Goal: Task Accomplishment & Management: Manage account settings

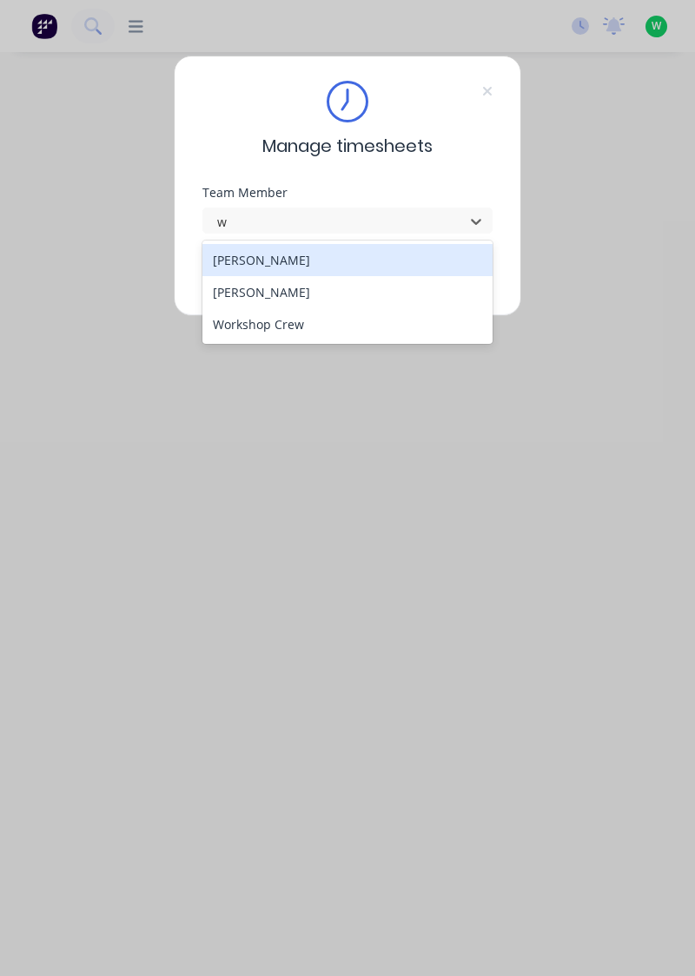
click at [276, 294] on div "[PERSON_NAME]" at bounding box center [347, 292] width 291 height 32
type input "w"
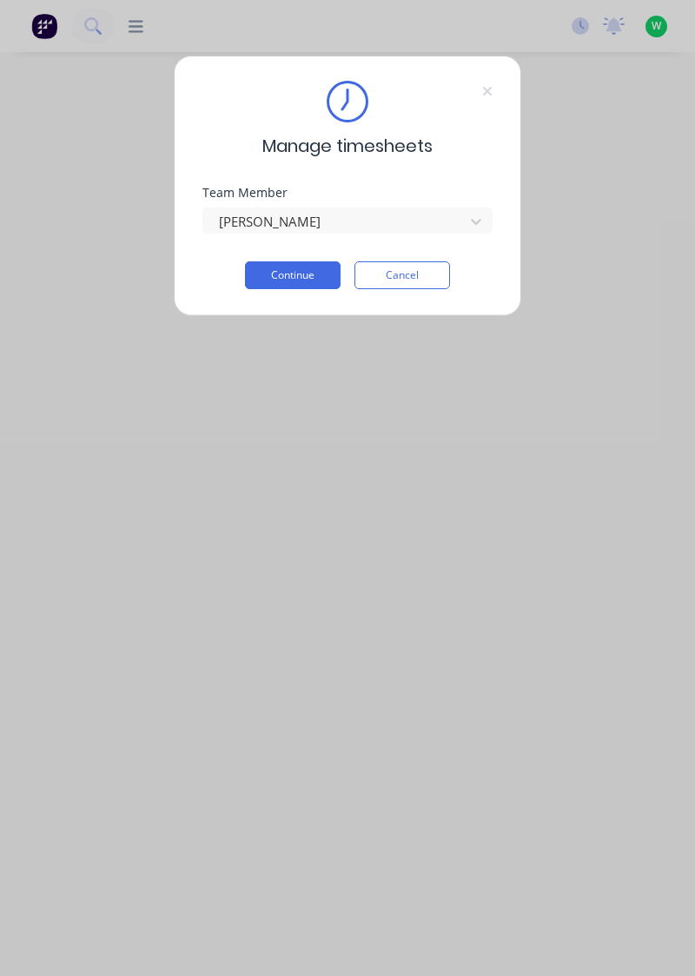
click at [299, 268] on button "Continue" at bounding box center [293, 275] width 96 height 28
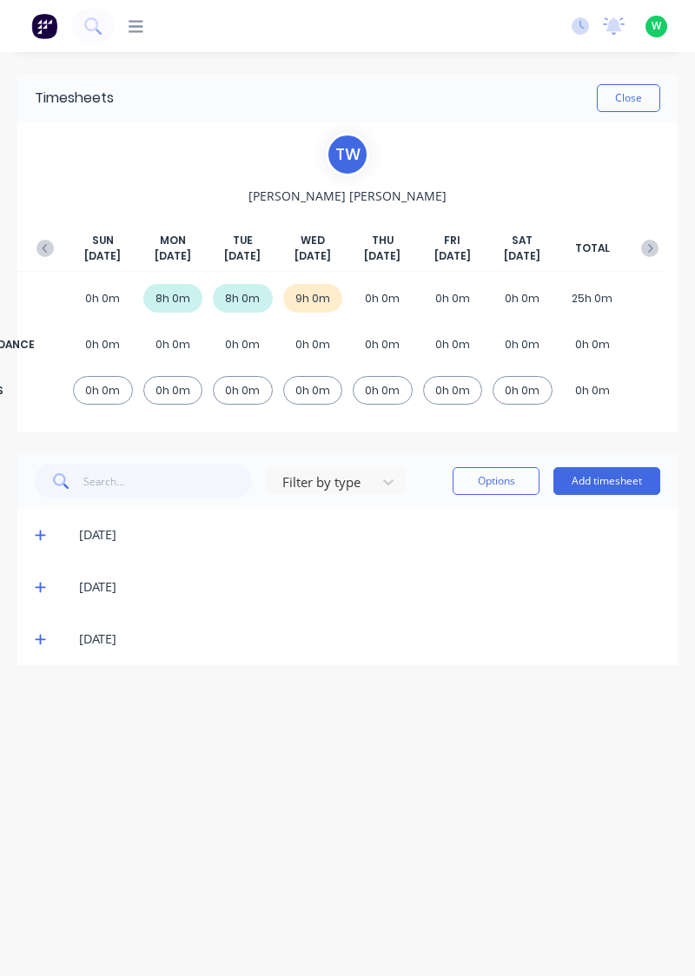
click at [36, 638] on icon at bounding box center [40, 640] width 10 height 10
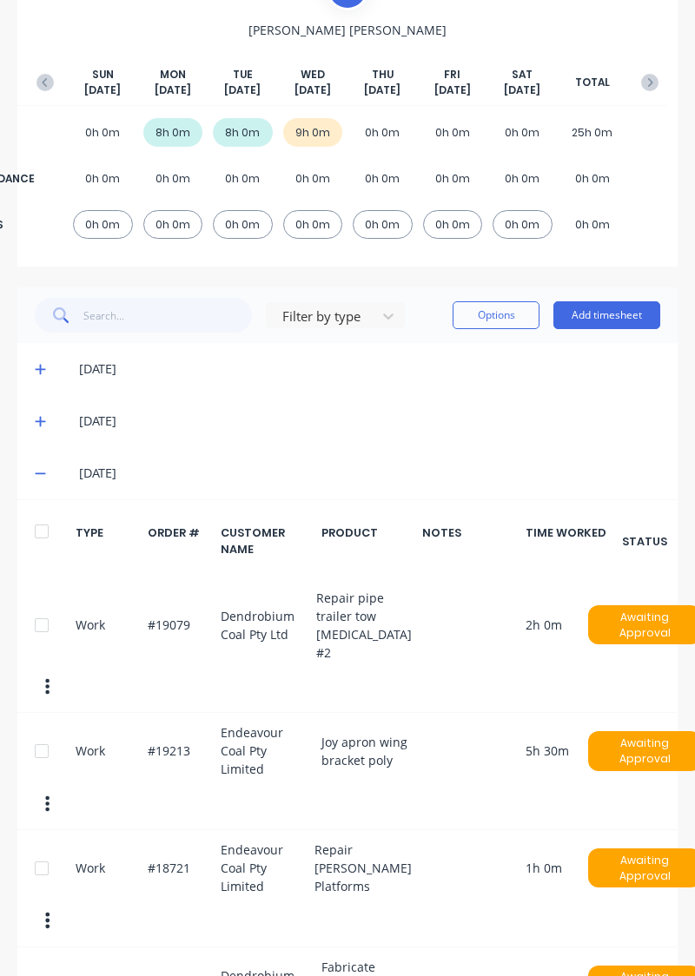
scroll to position [239, 0]
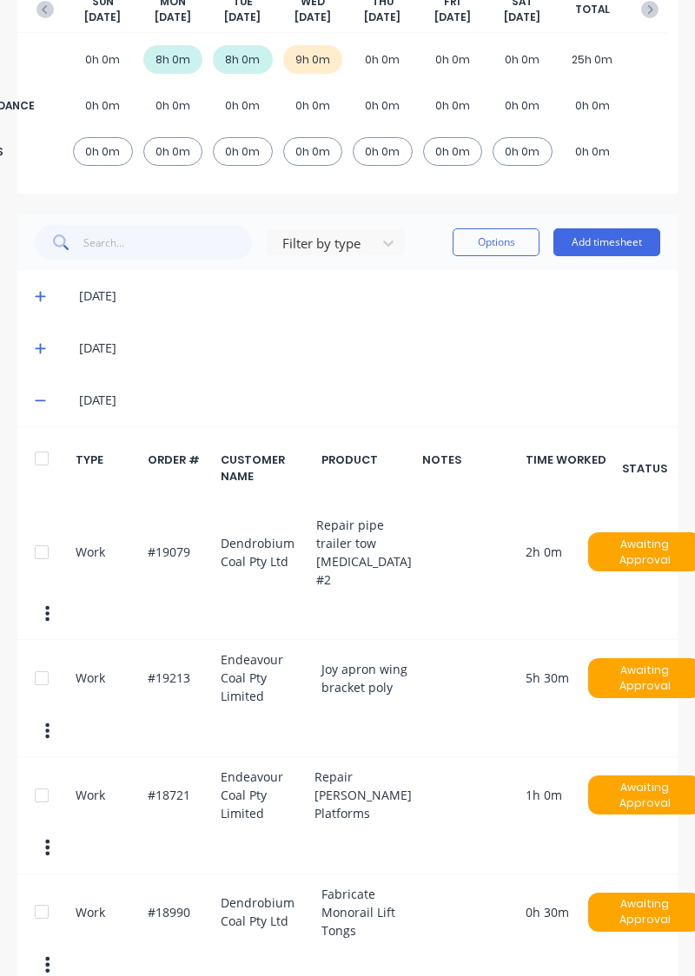
click at [169, 653] on div "Work #19213 Endeavour Coal Pty Limited Joy apron wing bracket poly 5h 30m Await…" at bounding box center [347, 698] width 660 height 117
click at [496, 247] on button "Options" at bounding box center [496, 242] width 87 height 28
click at [251, 652] on div "Work #19213 Endeavour Coal Pty Limited Joy apron wing bracket poly 5h 30m Await…" at bounding box center [347, 698] width 660 height 117
click at [45, 661] on div at bounding box center [41, 678] width 35 height 35
click at [500, 244] on button "Options" at bounding box center [496, 242] width 87 height 28
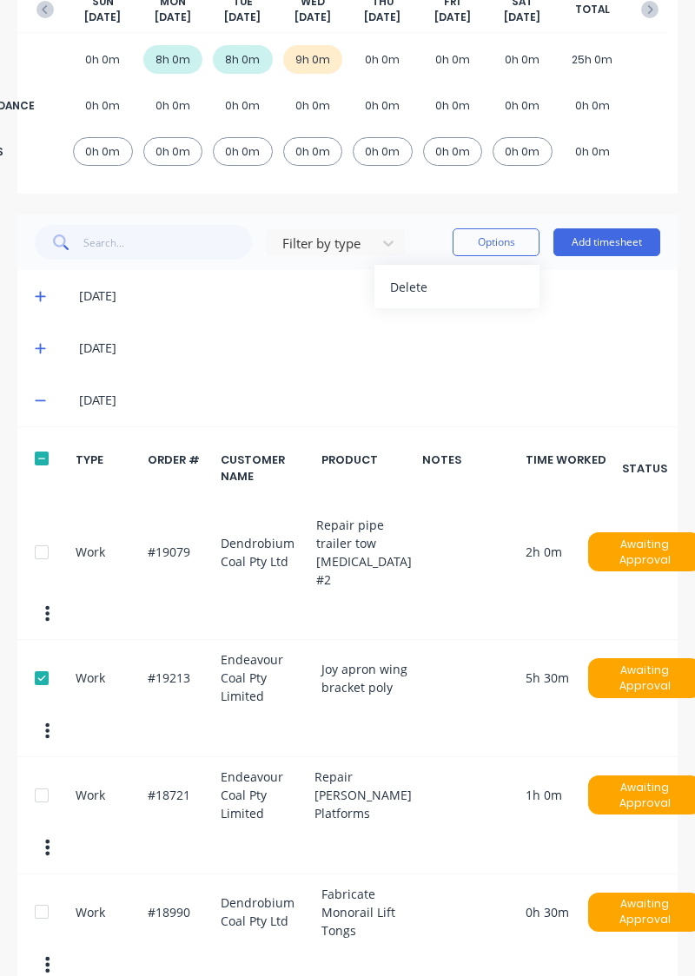
click at [413, 283] on div "Delete" at bounding box center [457, 286] width 134 height 25
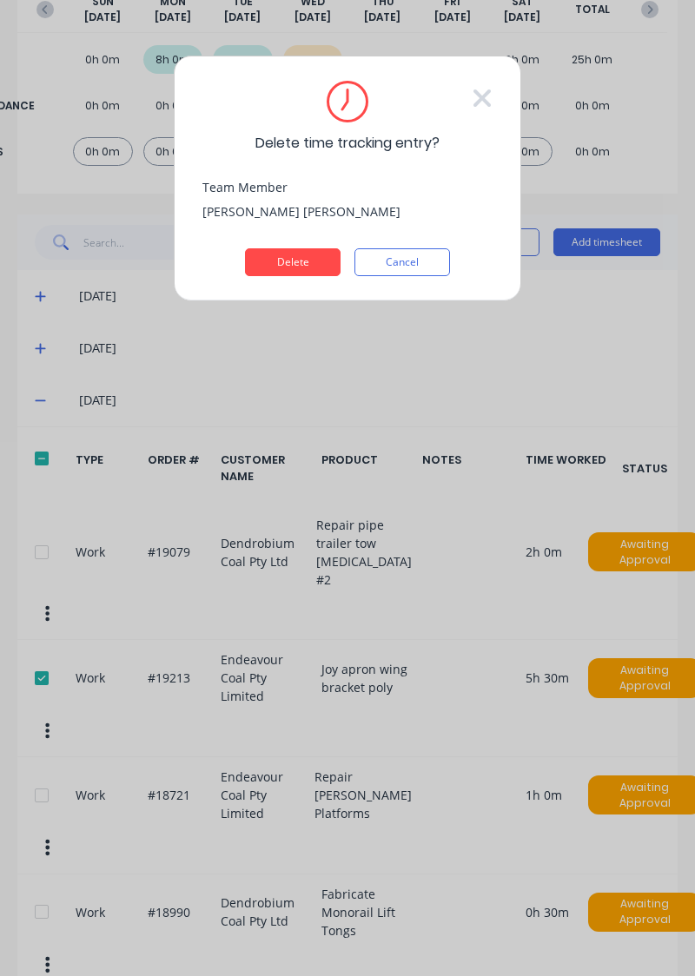
click at [298, 262] on button "Delete" at bounding box center [293, 262] width 96 height 28
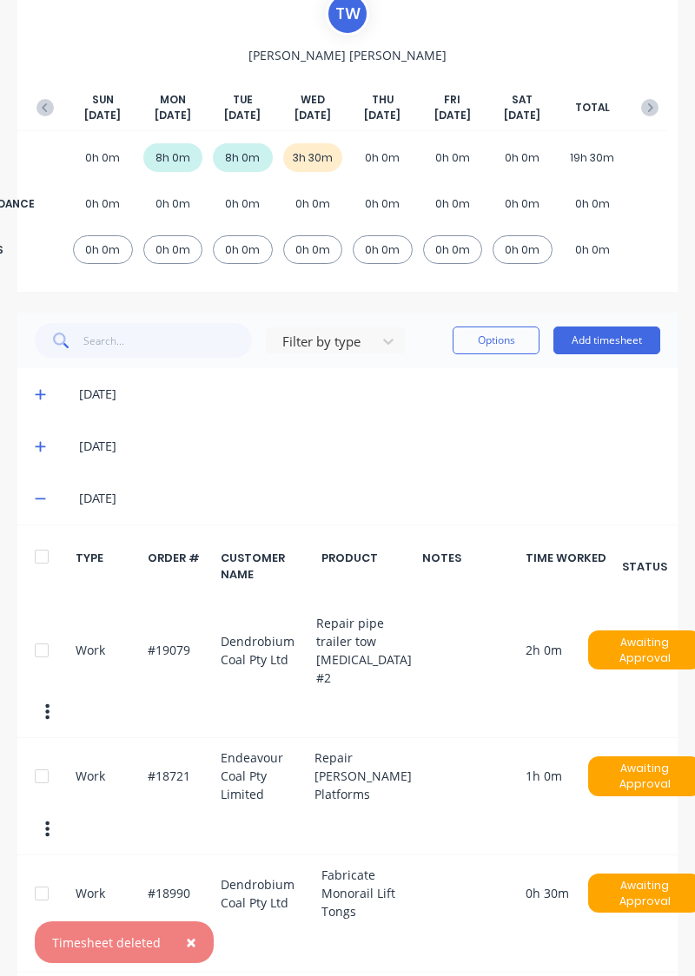
click at [609, 344] on button "Add timesheet" at bounding box center [606, 341] width 107 height 28
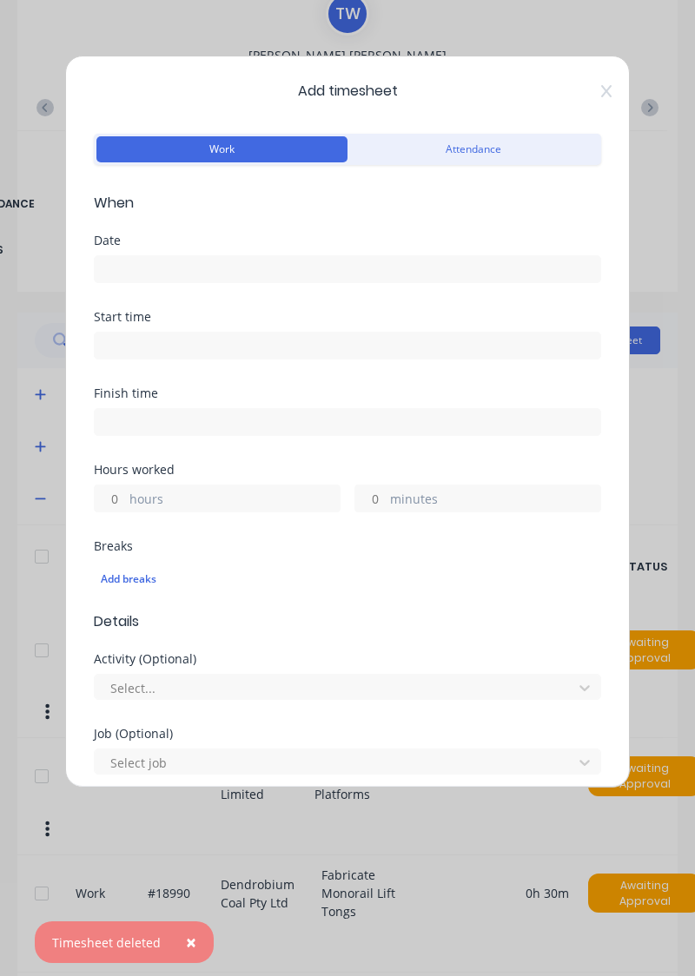
click at [261, 262] on input at bounding box center [348, 269] width 506 height 26
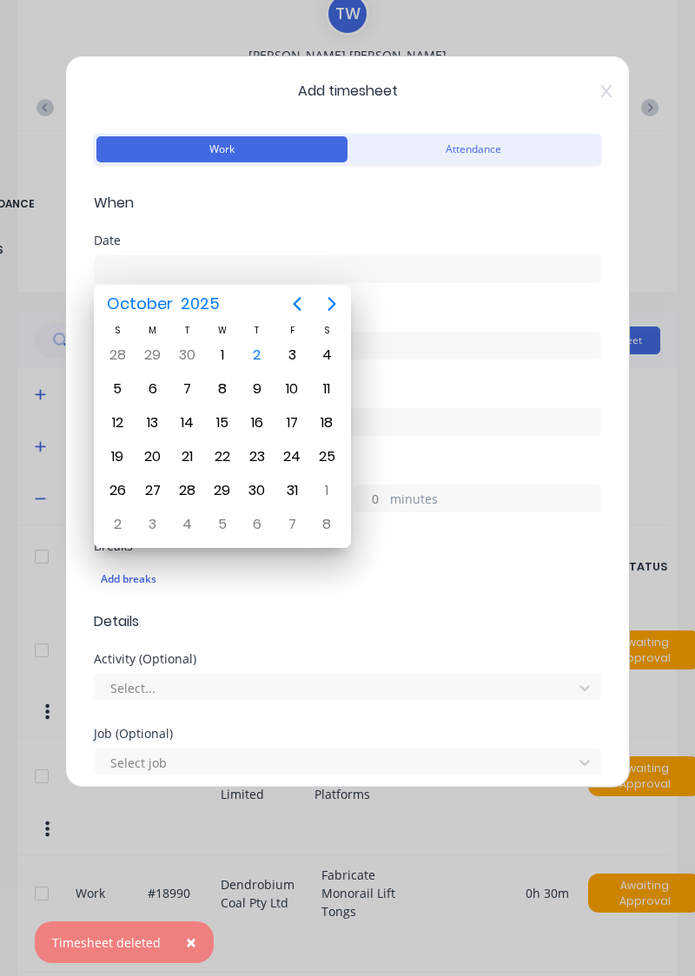
click at [221, 349] on div "1" at bounding box center [222, 355] width 26 height 26
type input "[DATE]"
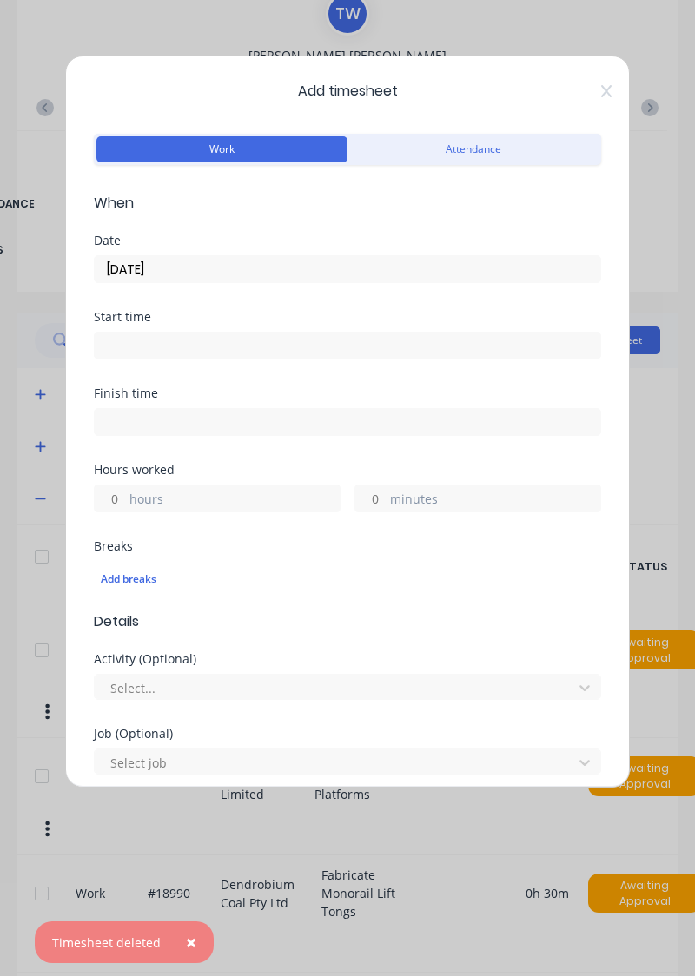
click at [239, 490] on label "hours" at bounding box center [234, 501] width 210 height 22
click at [125, 488] on input "hours" at bounding box center [110, 499] width 30 height 26
type input "5.5"
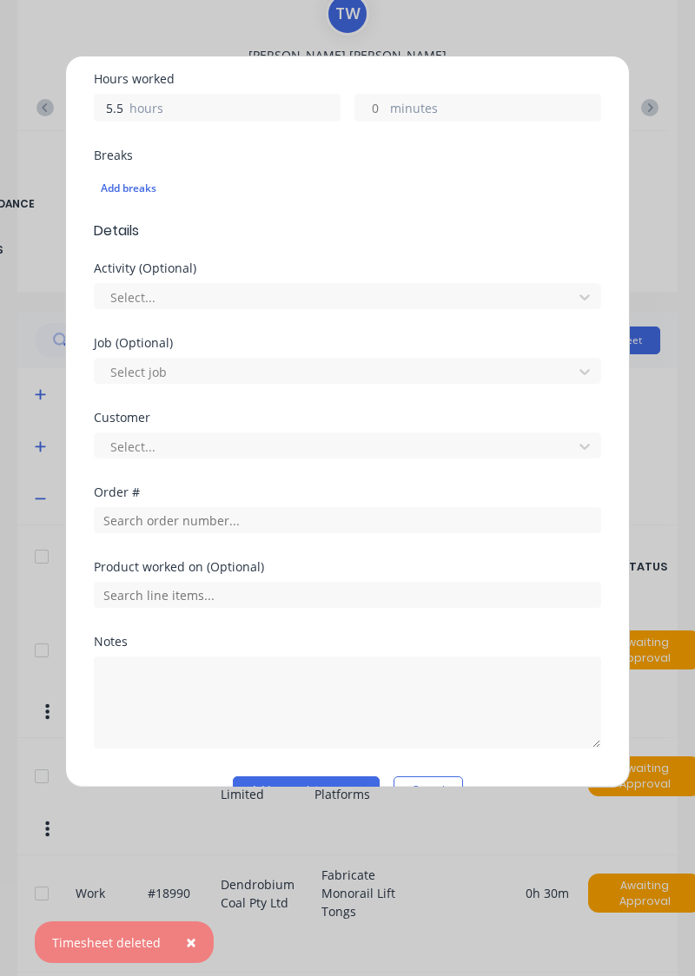
scroll to position [391, 0]
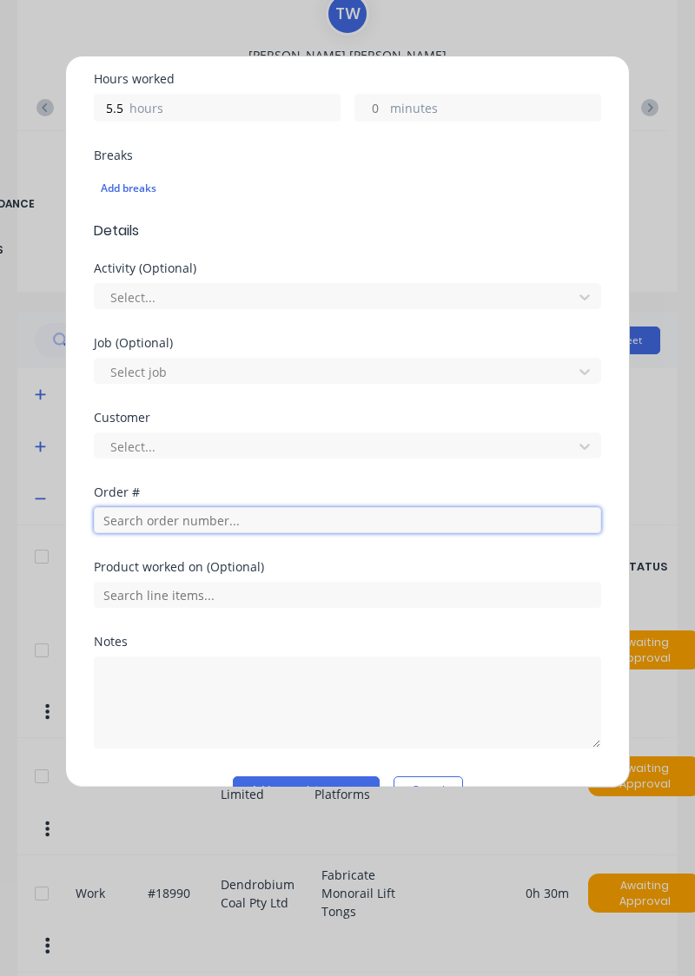
click at [233, 524] on input "text" at bounding box center [347, 520] width 507 height 26
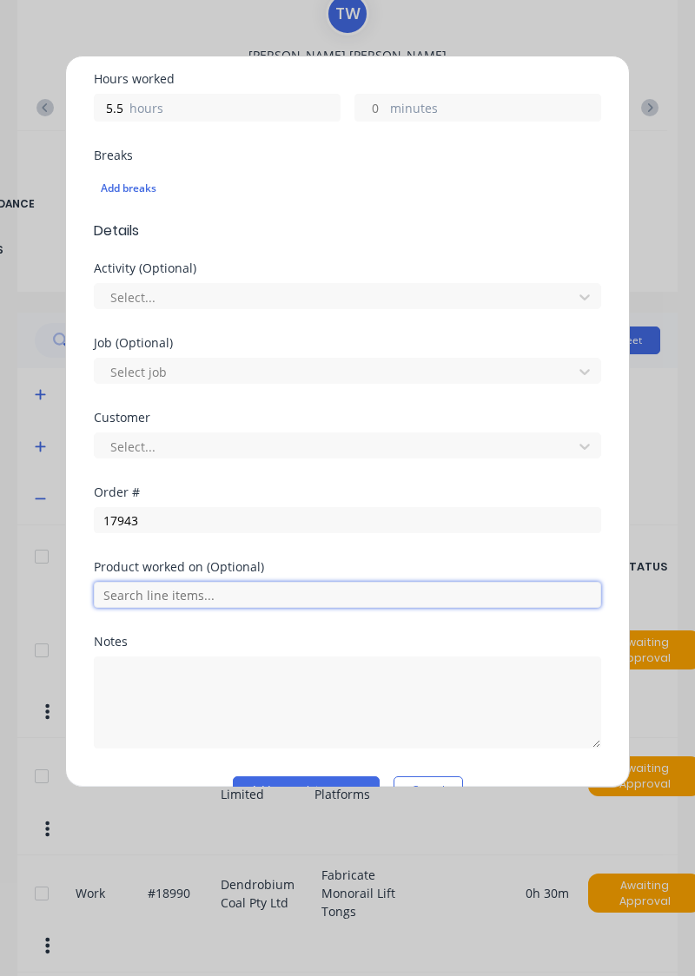
click at [192, 582] on input "text" at bounding box center [347, 595] width 507 height 26
click at [179, 582] on input "text" at bounding box center [347, 595] width 507 height 26
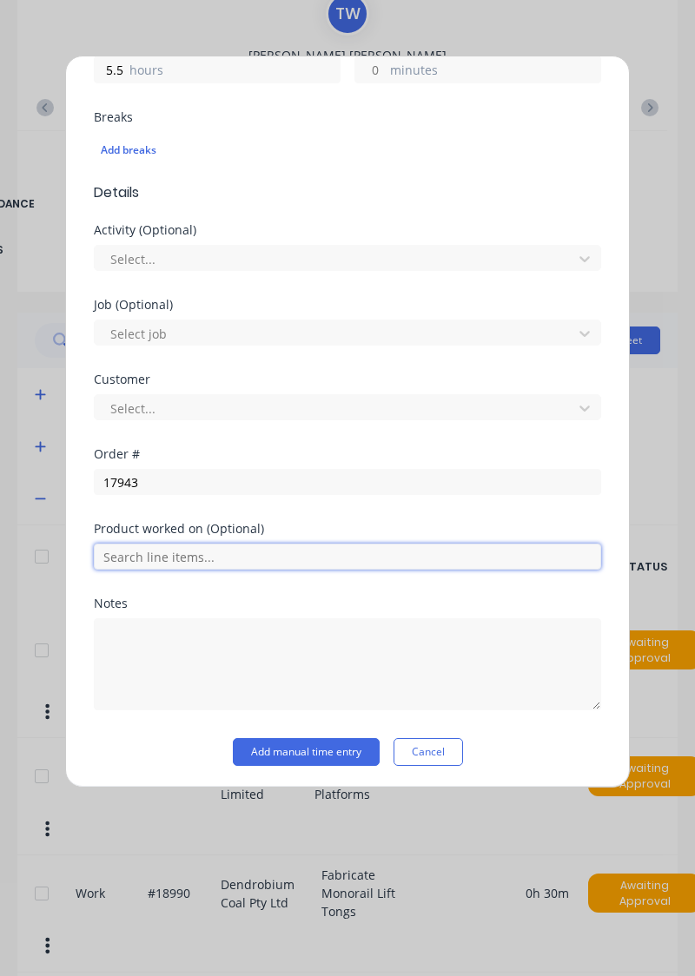
click at [344, 553] on input "text" at bounding box center [347, 557] width 507 height 26
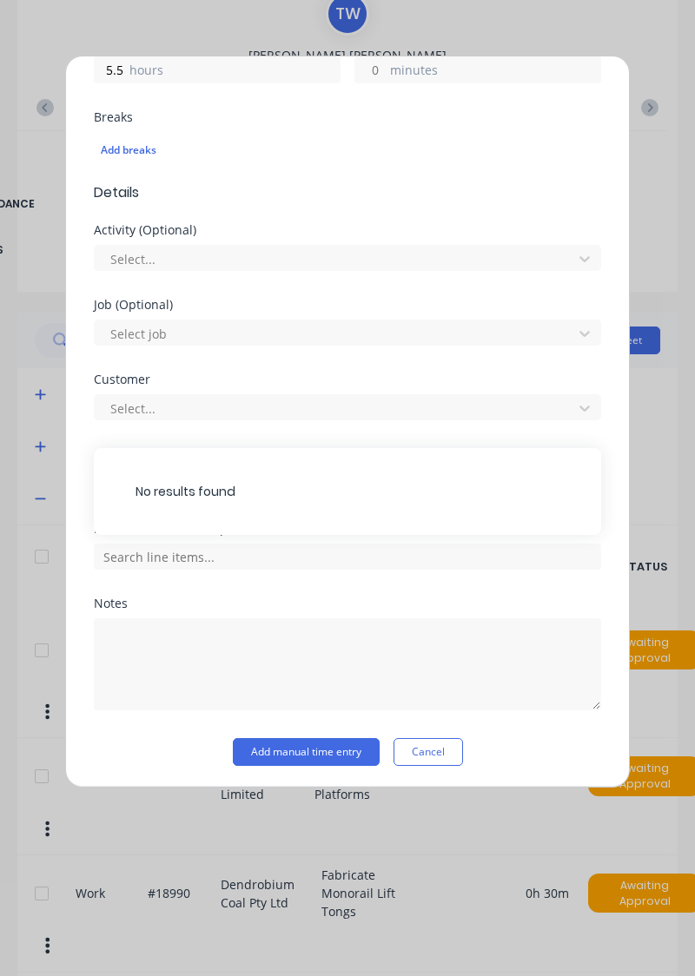
click at [387, 509] on div "No results found" at bounding box center [347, 491] width 507 height 87
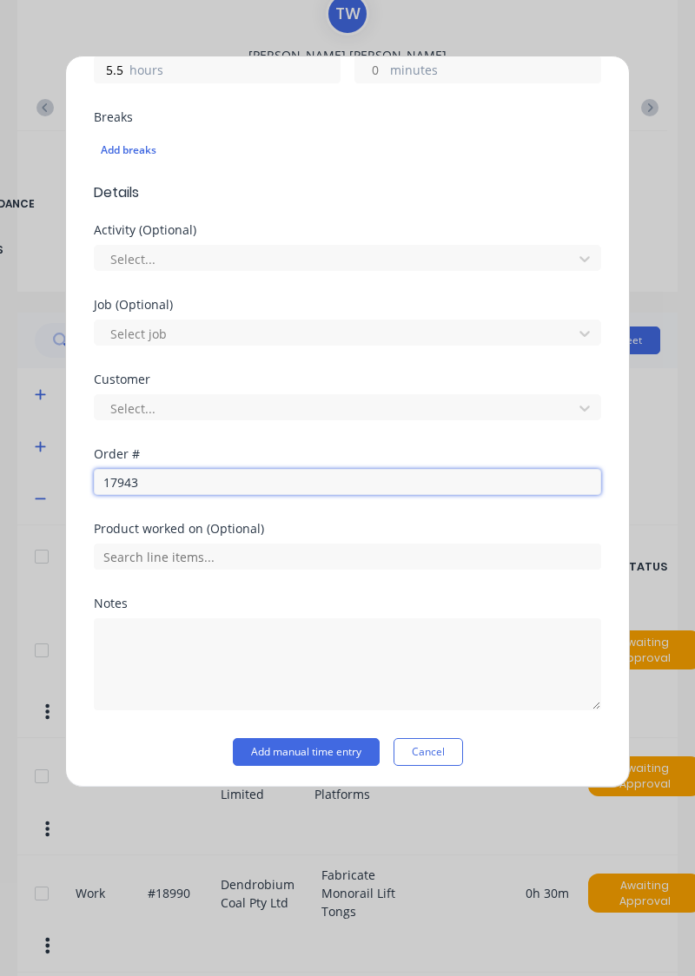
click at [315, 485] on input "17943" at bounding box center [347, 482] width 507 height 26
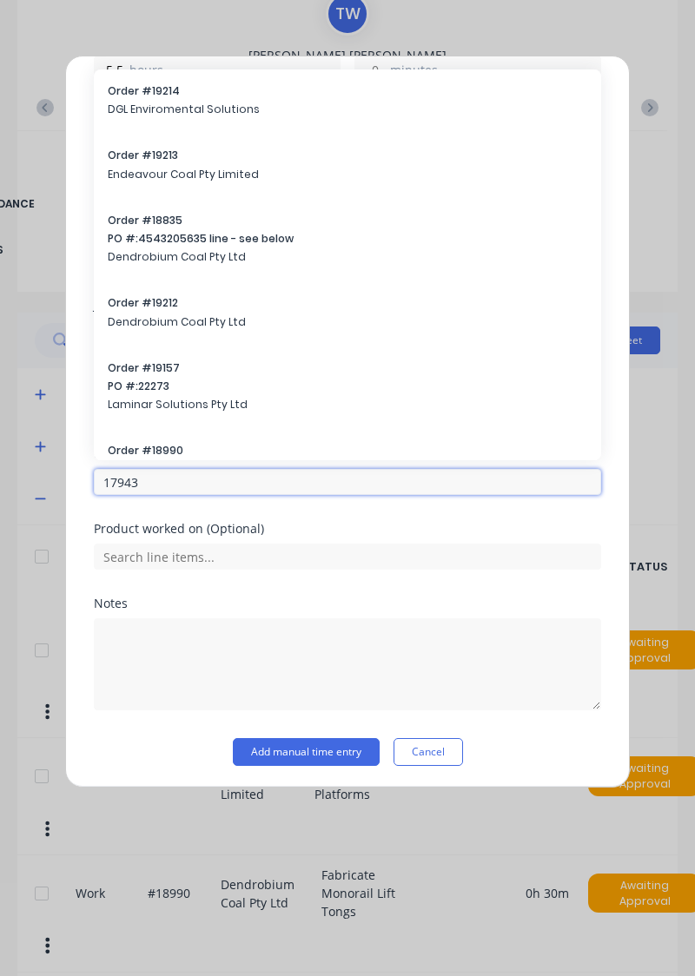
click at [307, 483] on input "17943" at bounding box center [347, 482] width 507 height 26
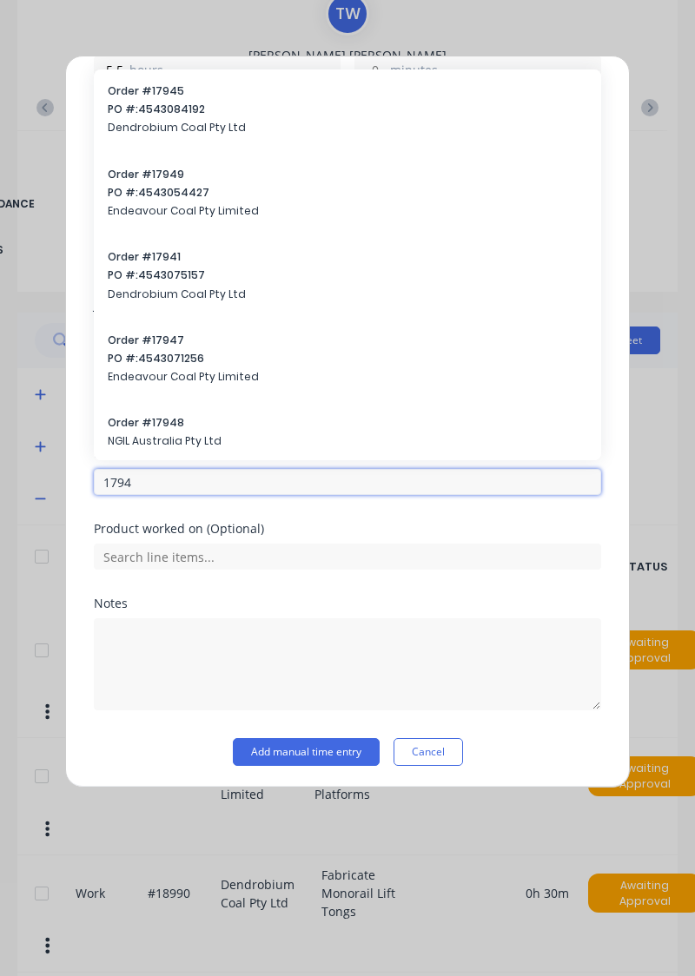
type input "17943"
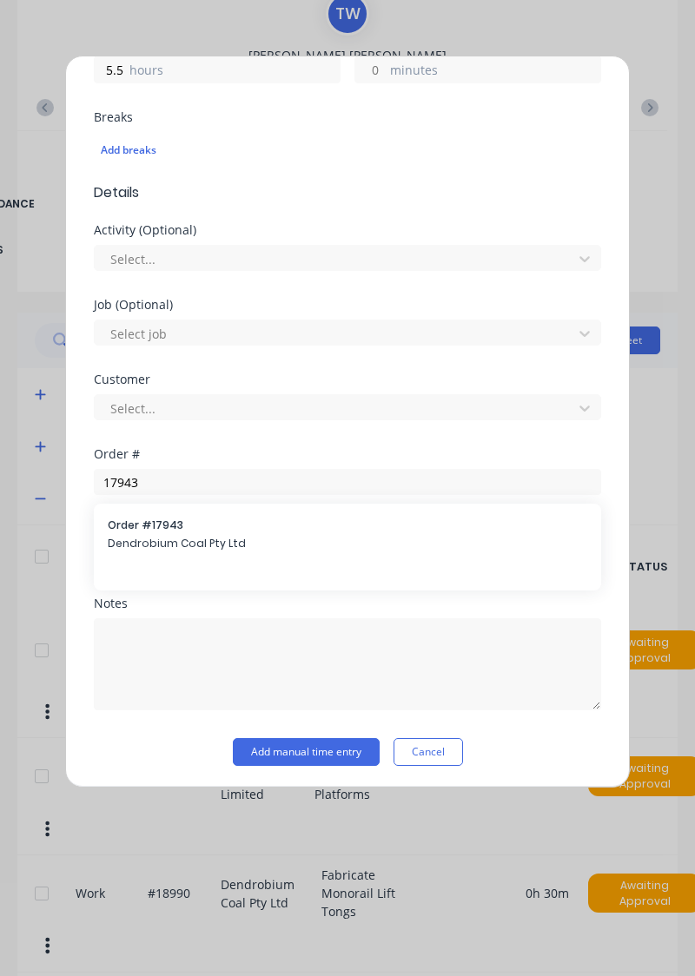
click at [207, 538] on span "Dendrobium Coal Pty Ltd" at bounding box center [347, 544] width 479 height 16
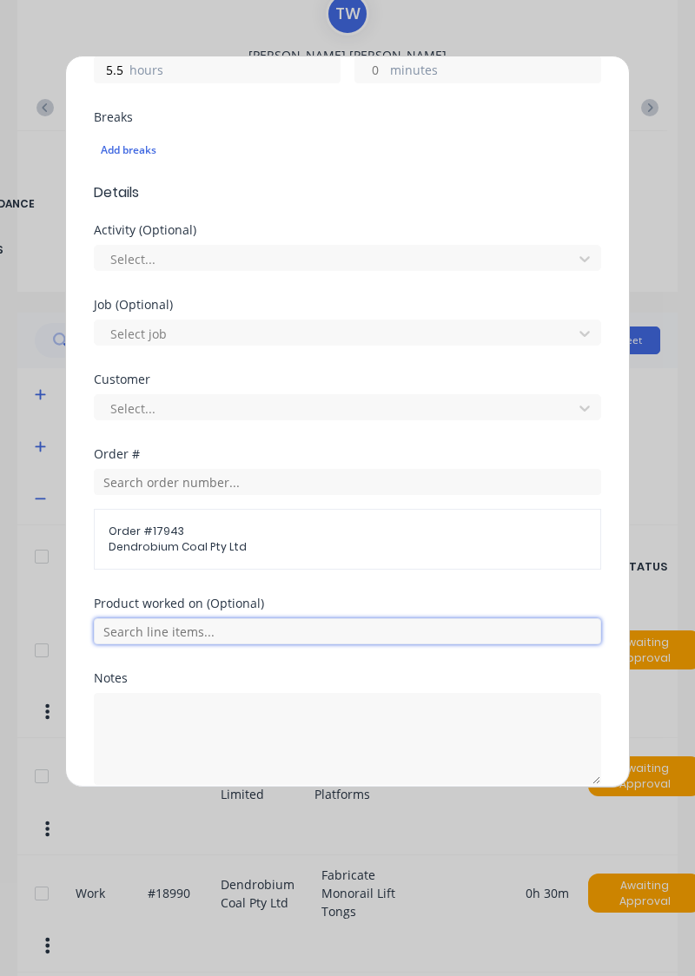
click at [353, 628] on input "text" at bounding box center [347, 631] width 507 height 26
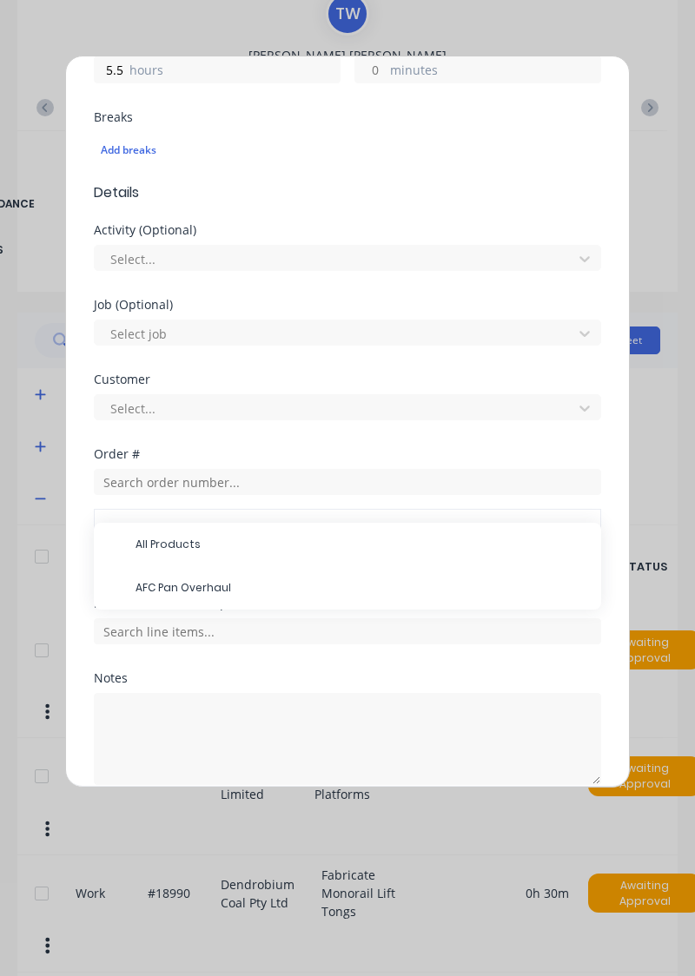
click at [196, 584] on span "AFC Pan Overhaul" at bounding box center [361, 588] width 452 height 16
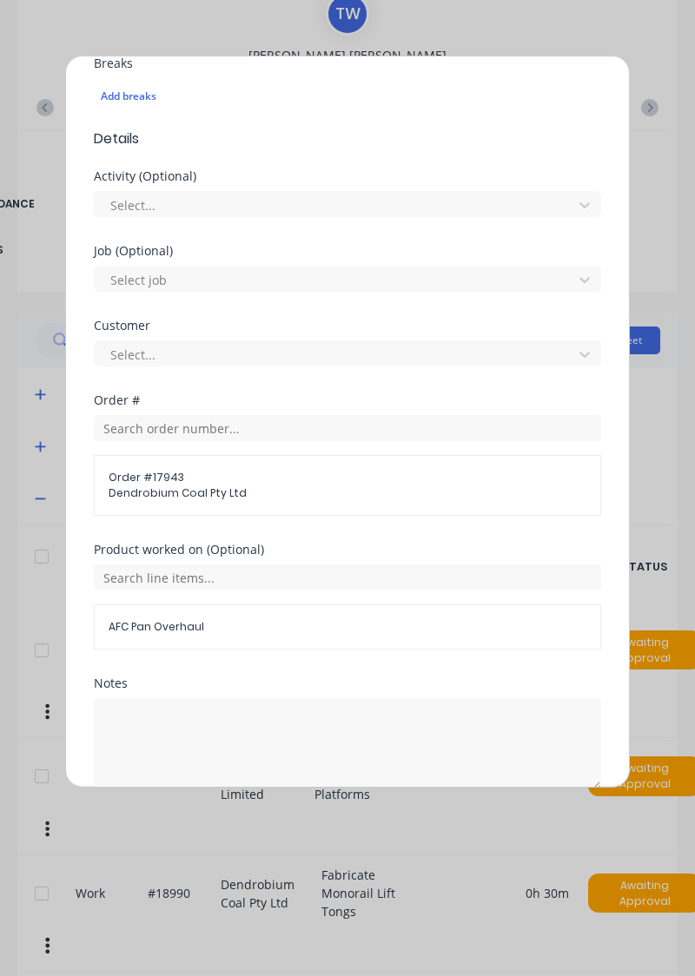
scroll to position [561, 0]
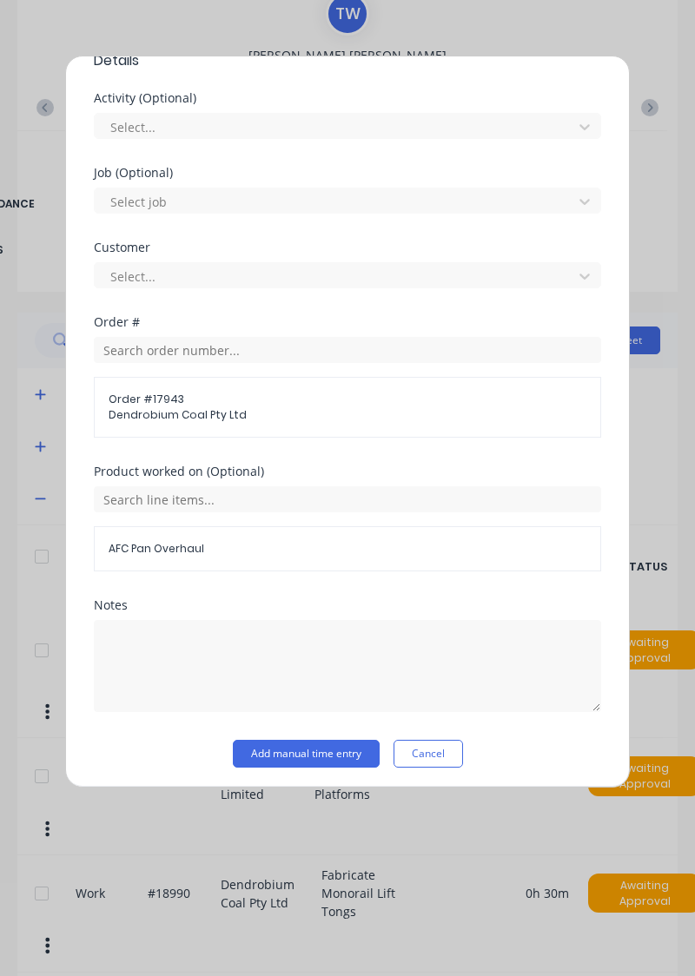
click at [322, 754] on button "Add manual time entry" at bounding box center [306, 754] width 147 height 28
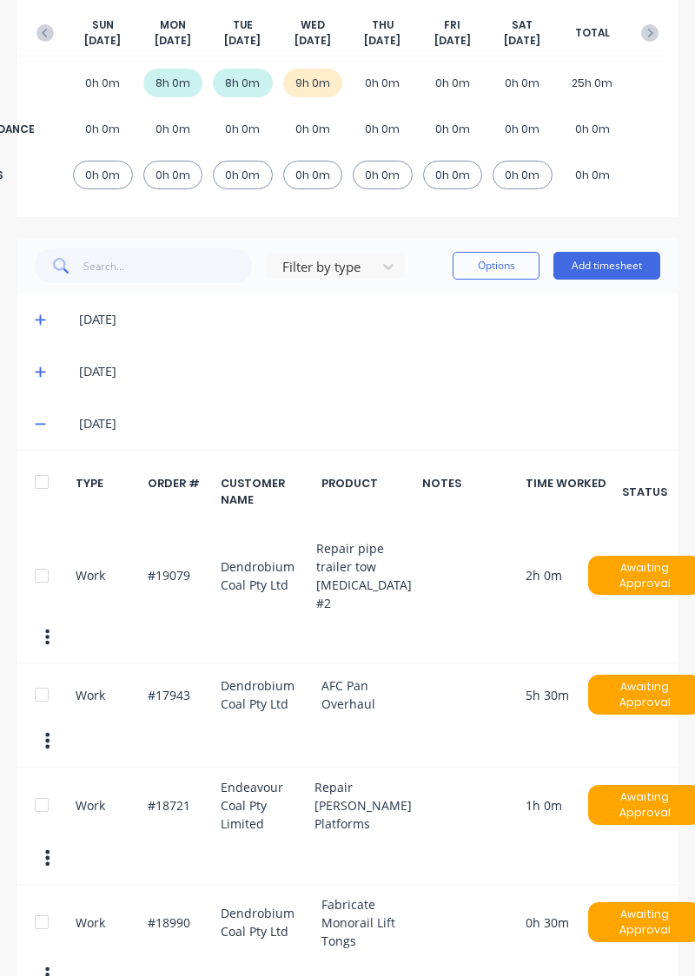
scroll to position [239, 0]
